Goal: Information Seeking & Learning: Learn about a topic

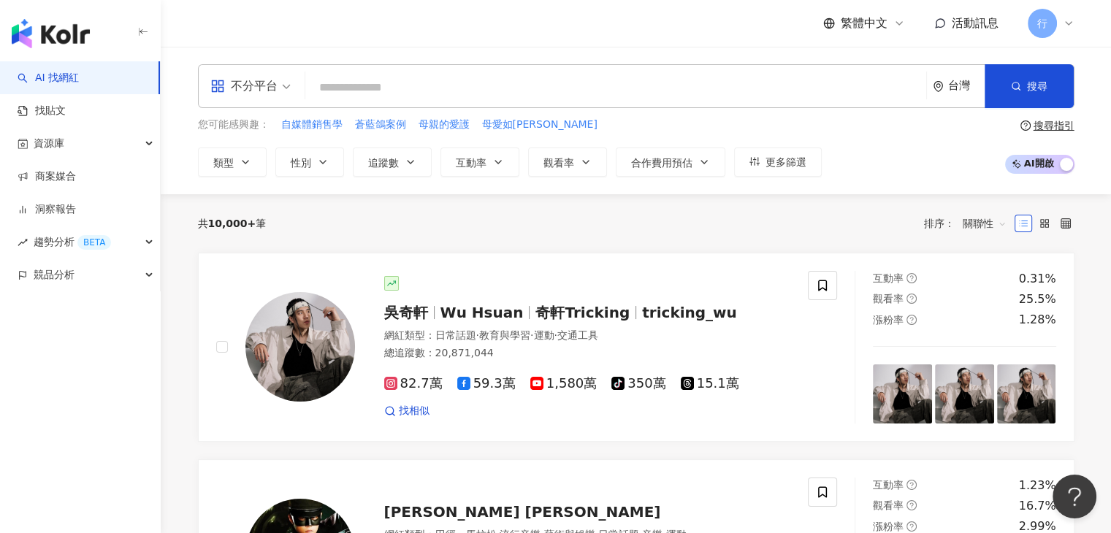
click at [66, 374] on div "AI 找網紅 找貼文 資源庫 商案媒合 洞察報告 趨勢分析 BETA 競品分析" at bounding box center [80, 297] width 161 height 472
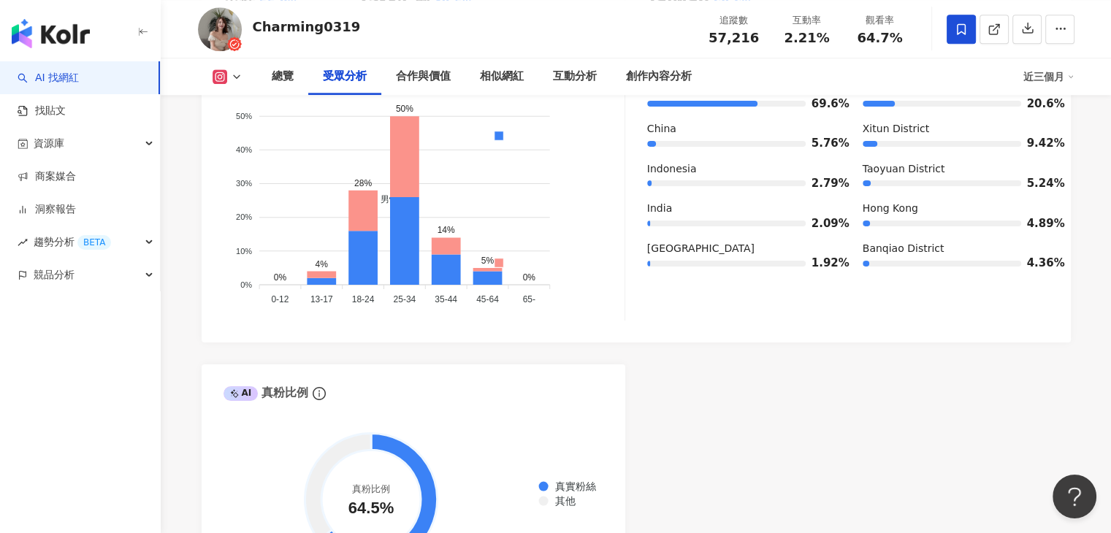
scroll to position [1315, 0]
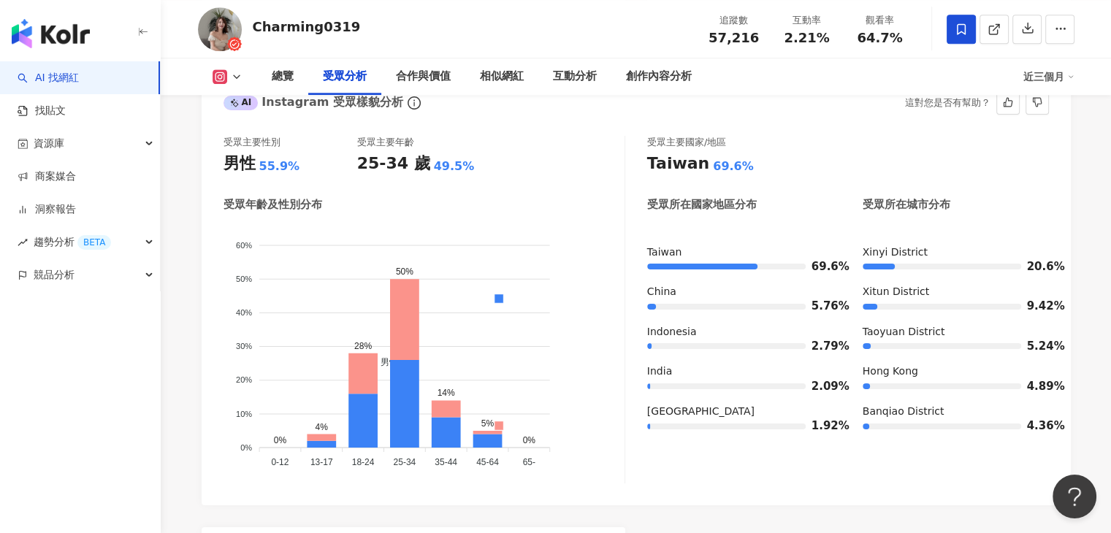
click at [614, 296] on div "男性 女性" at bounding box center [499, 369] width 244 height 257
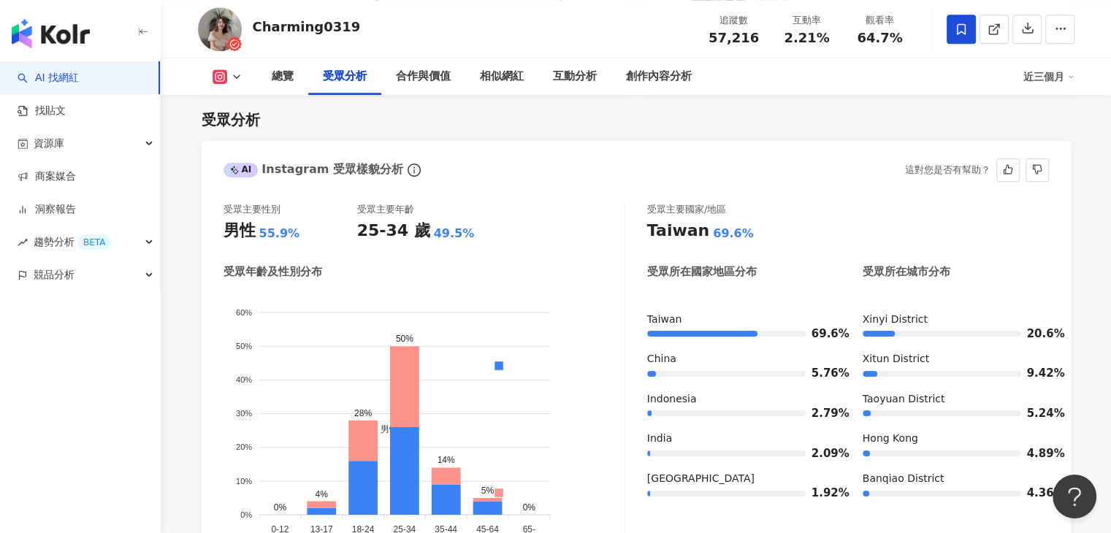
scroll to position [1242, 0]
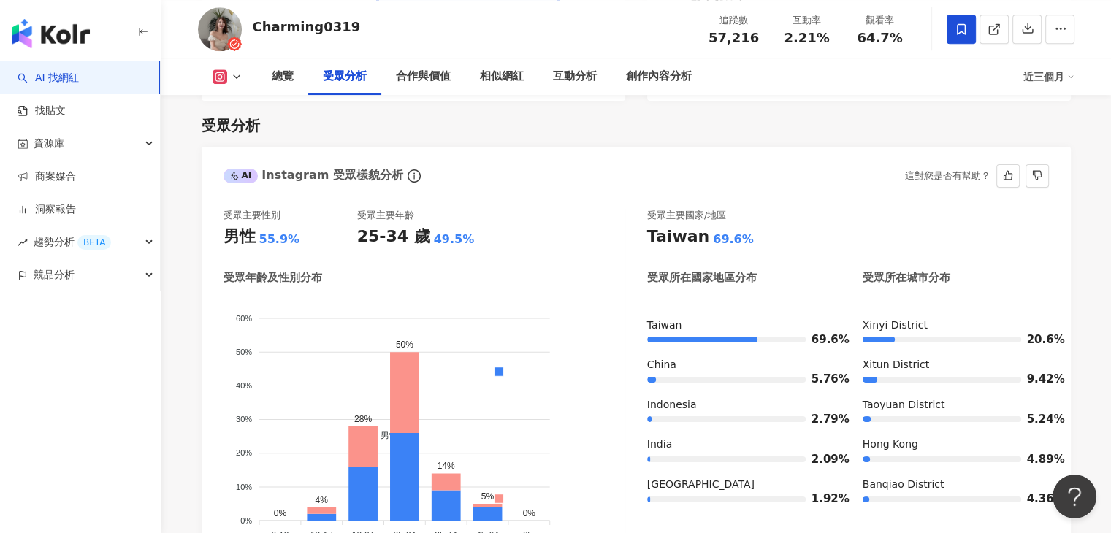
click at [584, 204] on div "受眾主要性別 男性 55.9% 受眾主要年齡 25-34 歲 49.5% 受眾年齡及性別分布 男性 女性 60% 60% 50% 50% 40% 40% 30…" at bounding box center [636, 386] width 869 height 384
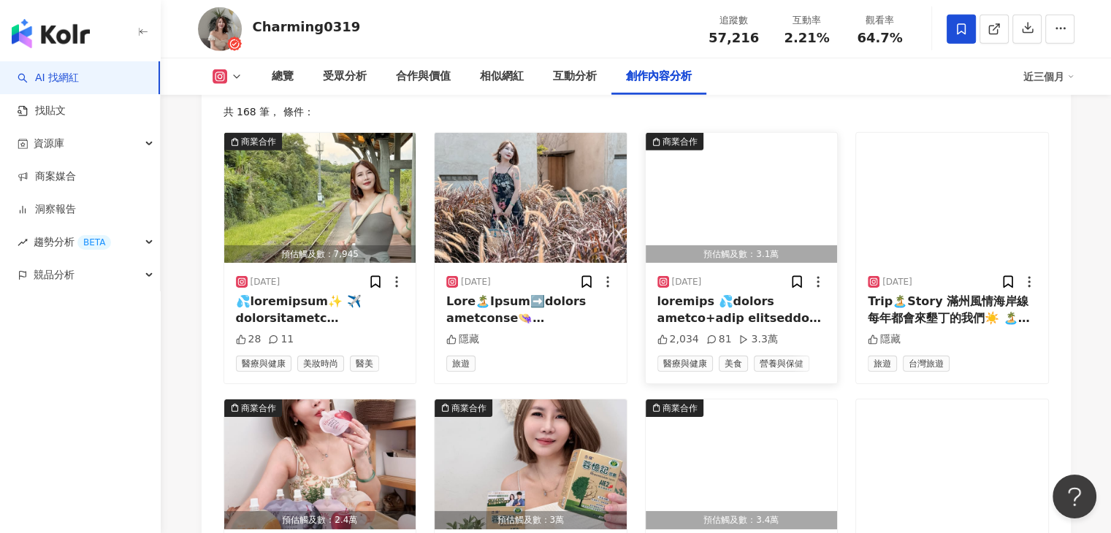
scroll to position [4676, 0]
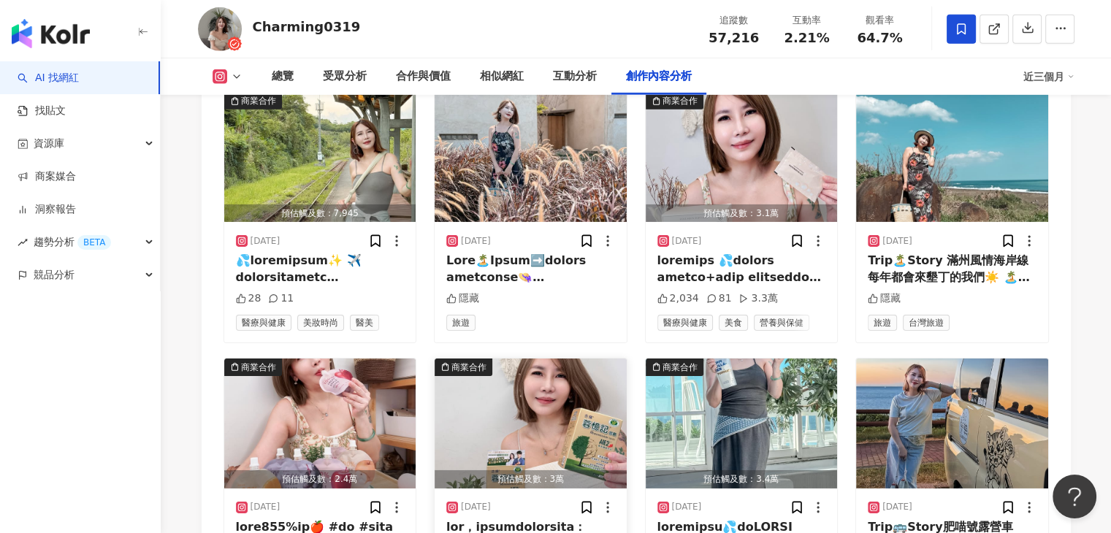
click at [608, 359] on img "button" at bounding box center [531, 424] width 192 height 130
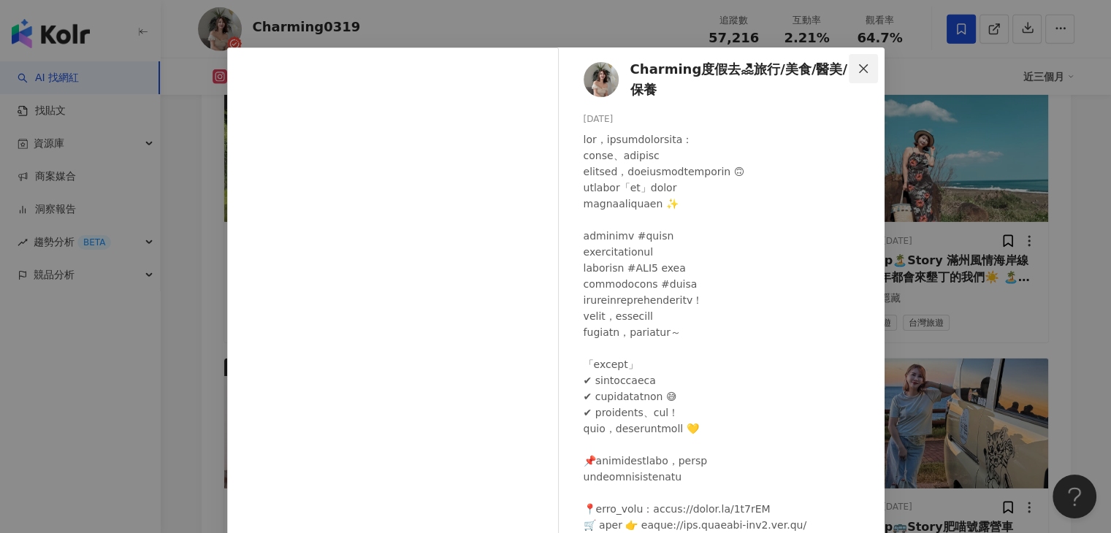
scroll to position [0, 0]
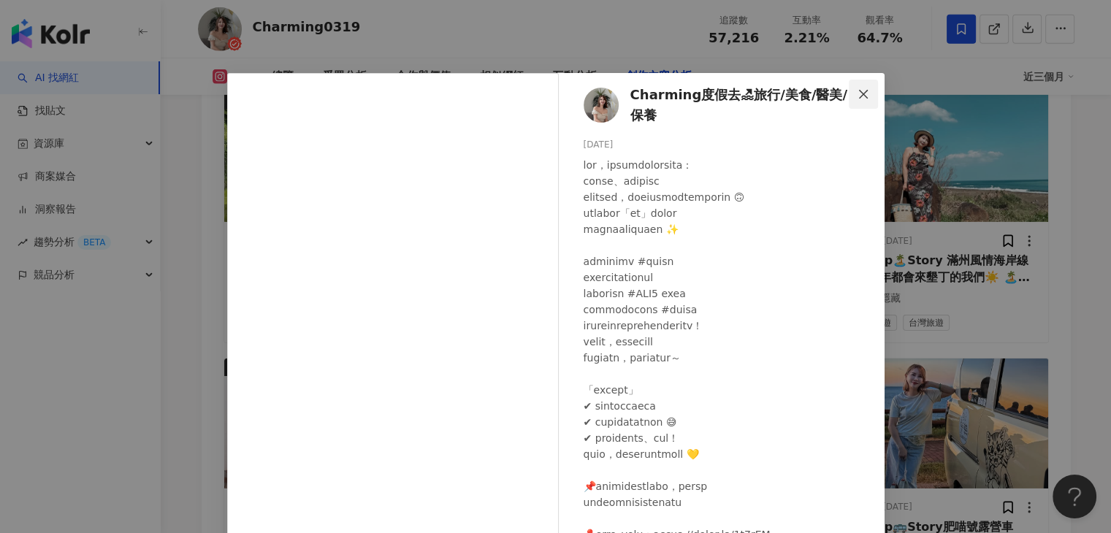
click at [859, 89] on icon "close" at bounding box center [864, 94] width 12 height 12
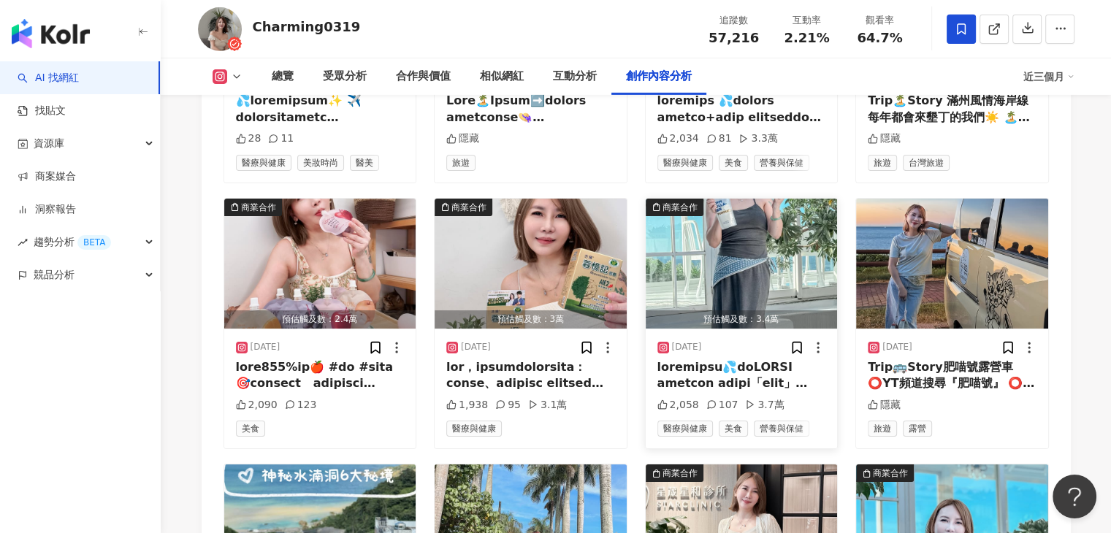
scroll to position [4822, 0]
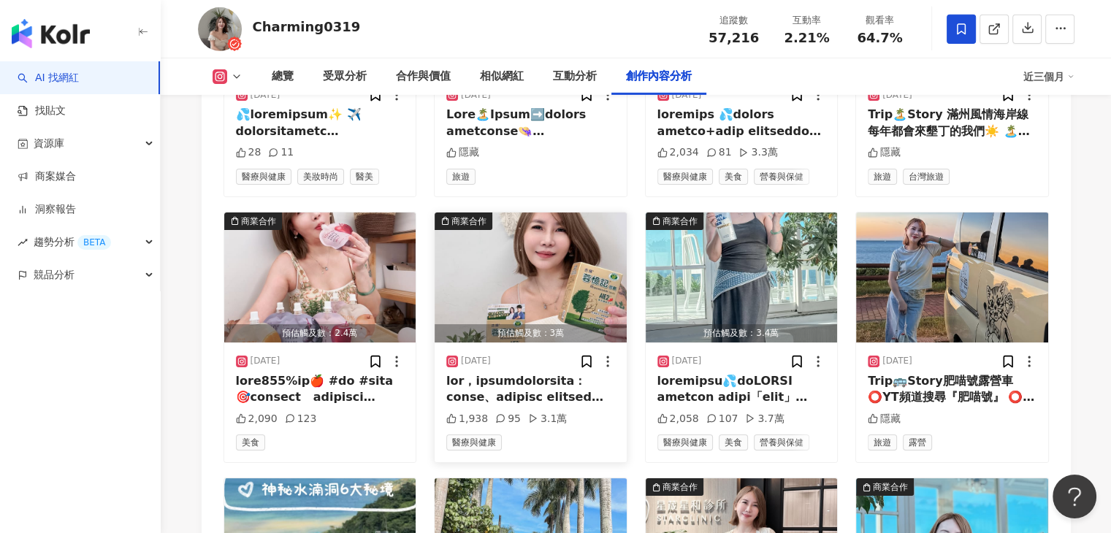
click at [506, 412] on div "95" at bounding box center [508, 419] width 26 height 15
click at [506, 324] on div "預估觸及數：3萬" at bounding box center [531, 333] width 192 height 18
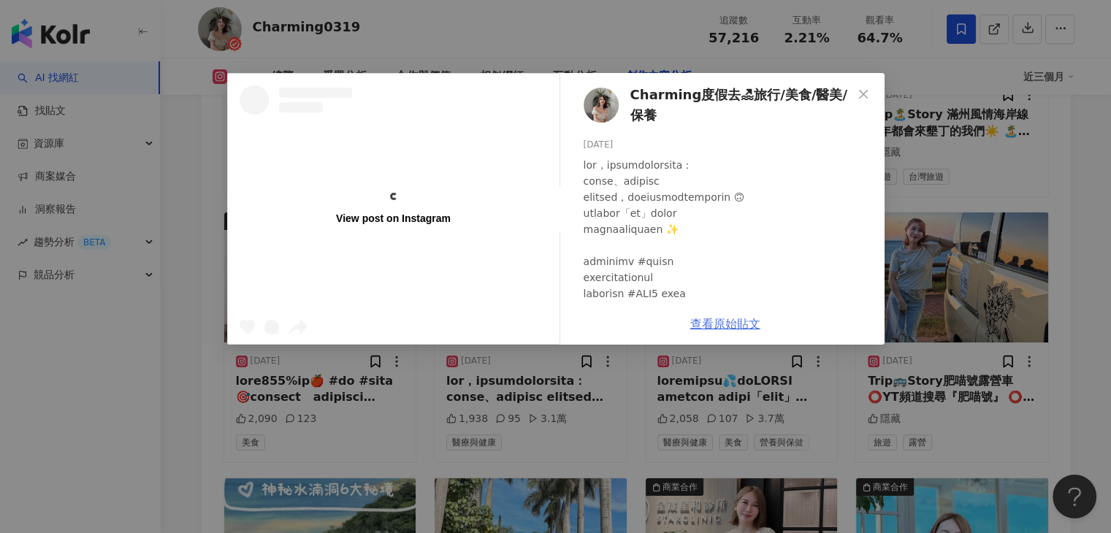
click at [713, 329] on link "查看原始貼文" at bounding box center [725, 324] width 70 height 14
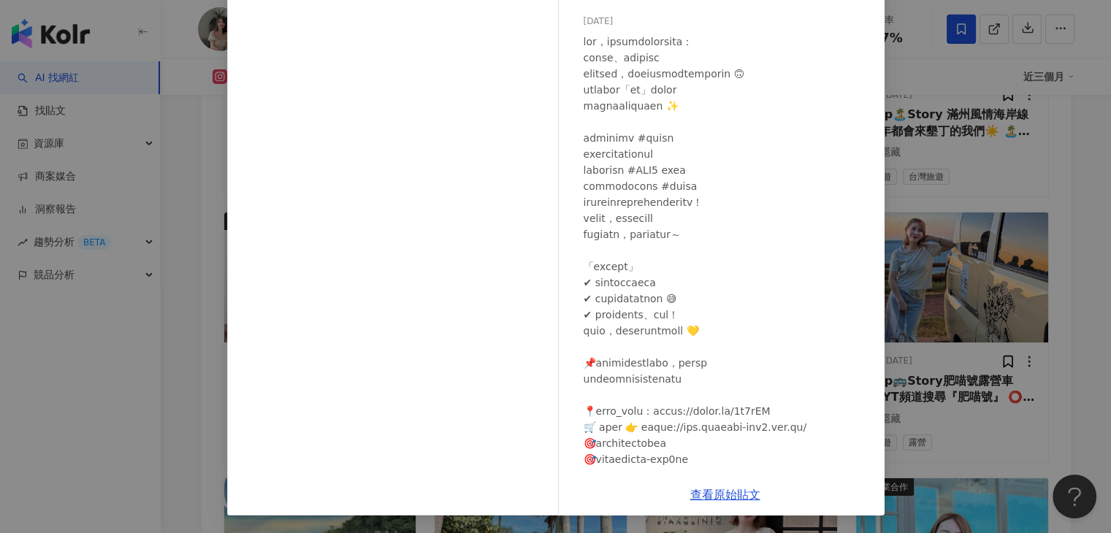
scroll to position [161, 0]
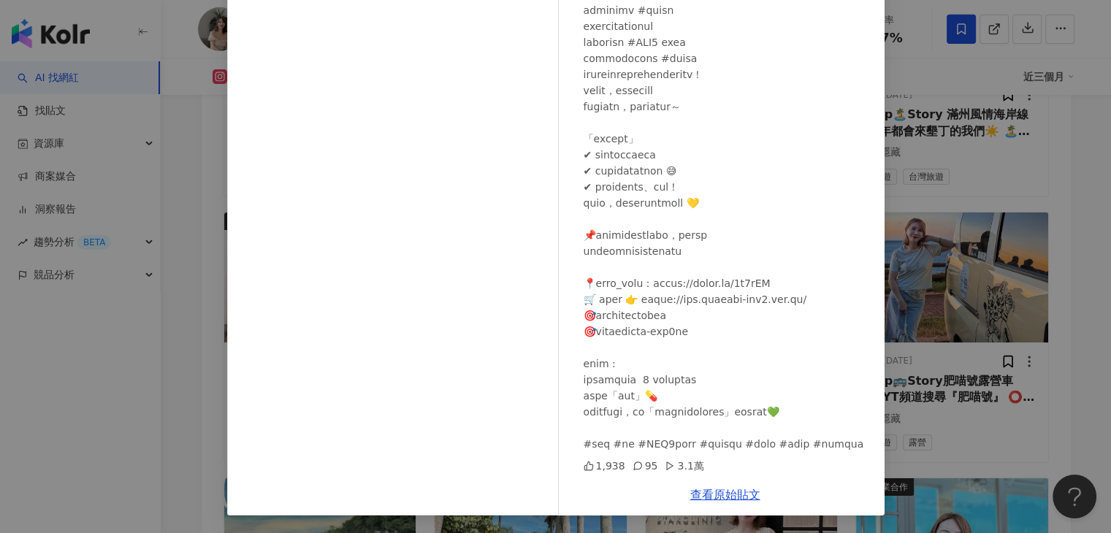
click at [913, 73] on div "Charming度假去🏖旅行/美食/醫美/保養 [DATE] 1,938 95 3.1萬 查看原始貼文" at bounding box center [555, 266] width 1111 height 533
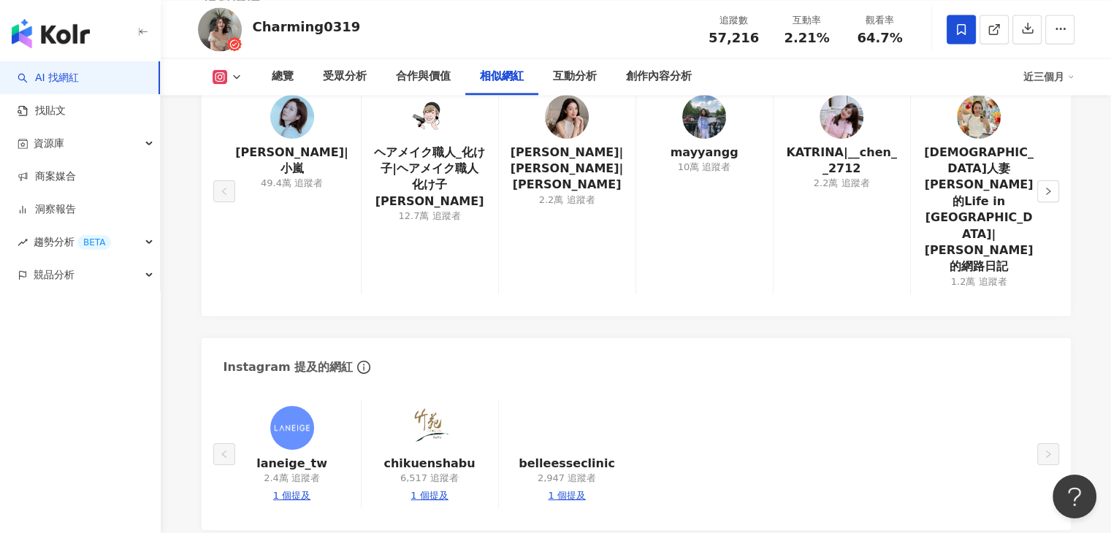
scroll to position [2484, 0]
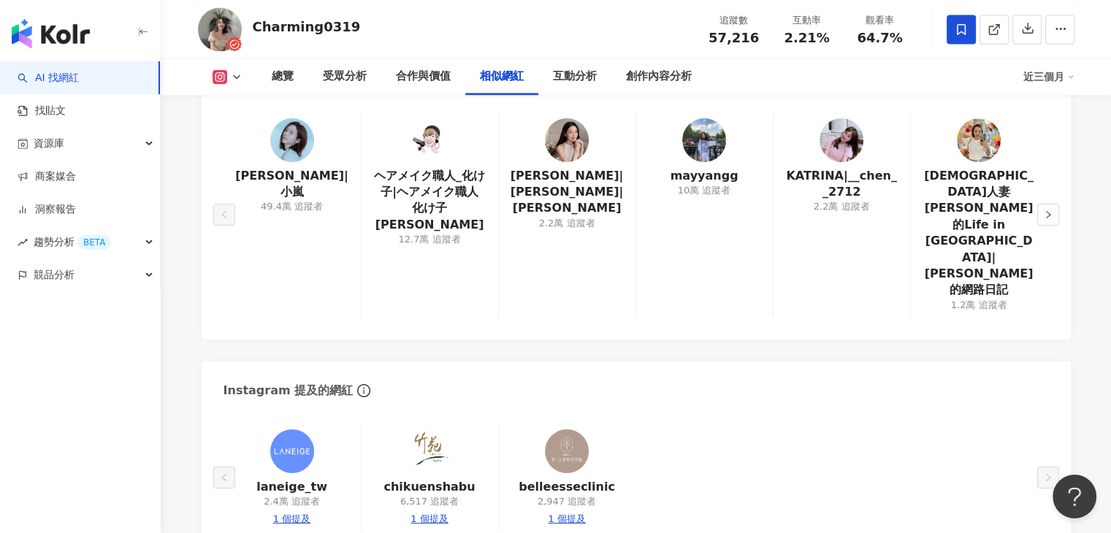
click at [180, 281] on div "總覽 最後更新日期：[DATE] 近三個月 Instagram 網紅基本資料 性別 女 主要語言 繁體中文 93.2% 網紅類型 台灣旅遊 · 露營 · 保養…" at bounding box center [636, 415] width 935 height 5443
click at [563, 362] on div "Instagram 提及的網紅" at bounding box center [636, 385] width 869 height 47
click at [183, 263] on div "總覽 最後更新日期：[DATE] 近三個月 Instagram 網紅基本資料 性別 女 主要語言 繁體中文 93.2% 網紅類型 台灣旅遊 · 露營 · 保養…" at bounding box center [636, 415] width 935 height 5443
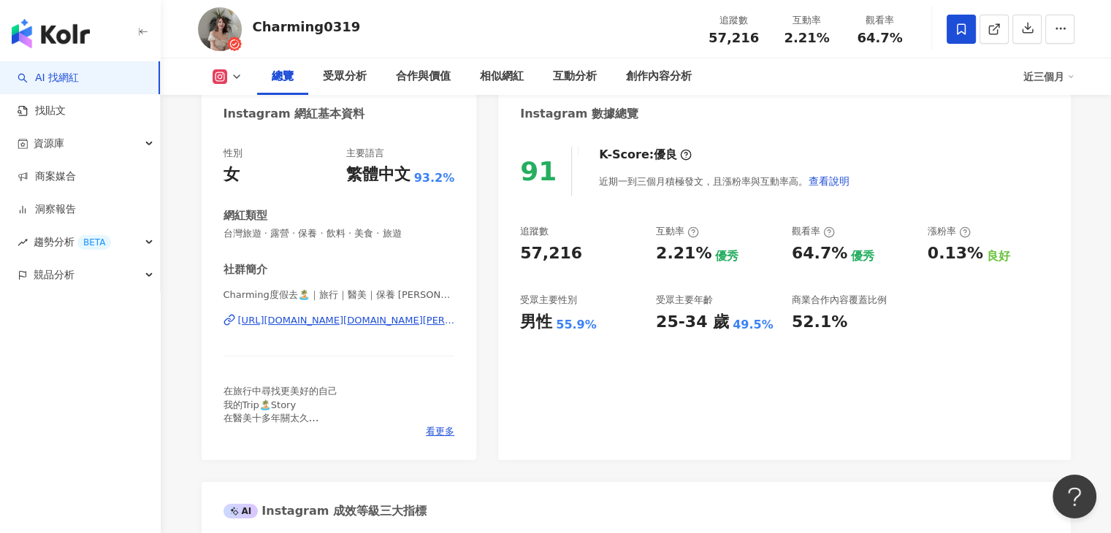
scroll to position [0, 0]
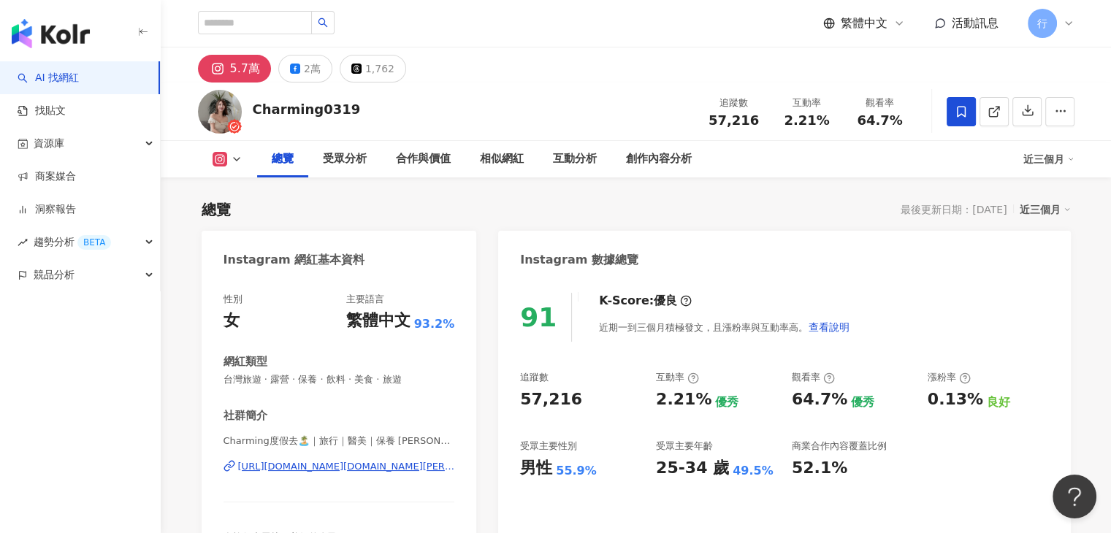
click at [1069, 25] on icon at bounding box center [1069, 24] width 12 height 12
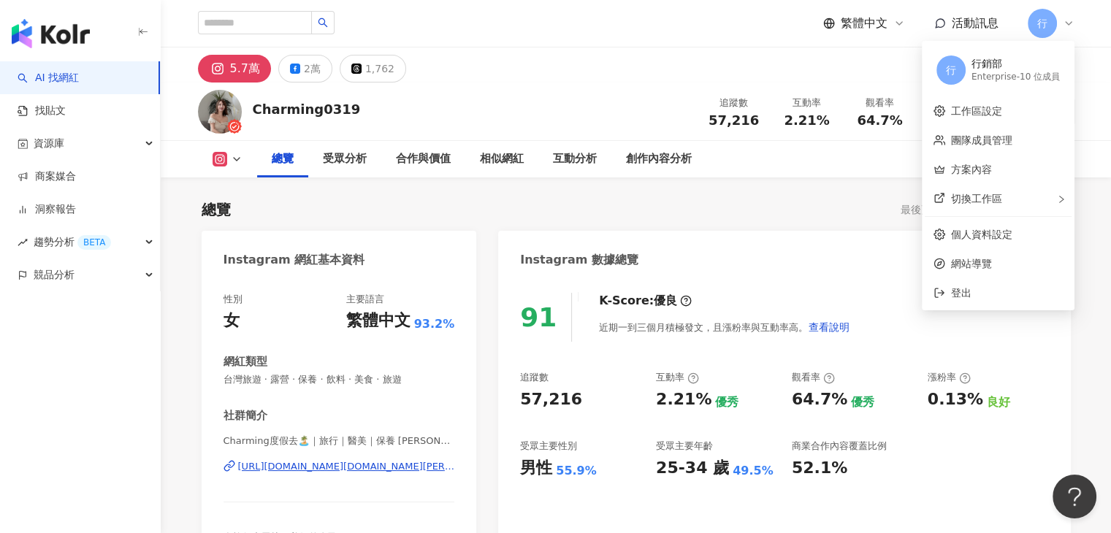
click at [702, 21] on div "繁體中文 活動訊息 行" at bounding box center [636, 23] width 877 height 47
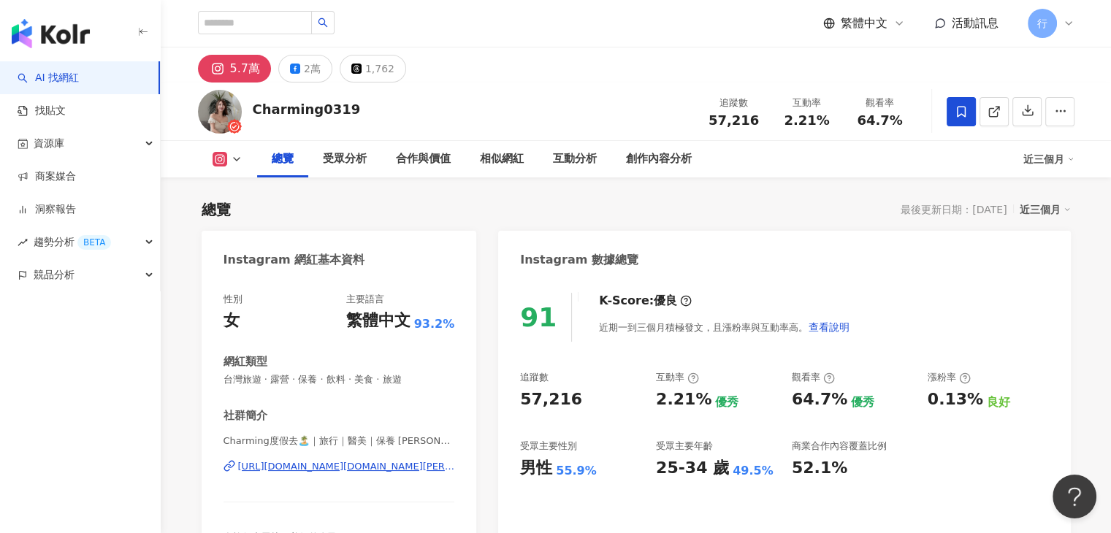
click at [592, 53] on div "5.7萬 2萬 1,762" at bounding box center [636, 64] width 935 height 35
